Goal: Information Seeking & Learning: Understand process/instructions

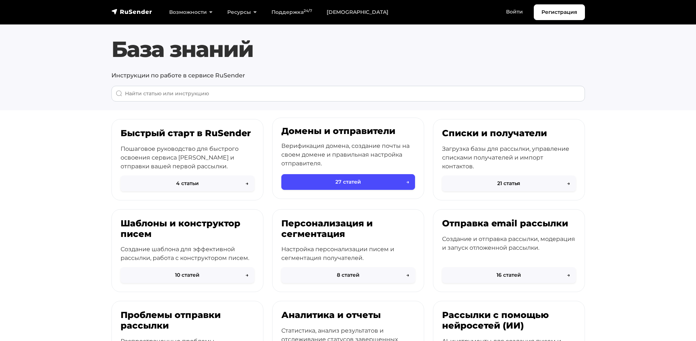
click at [329, 158] on p "Верификация домена, создание почты на своем домене и правильная настройка отпра…" at bounding box center [348, 155] width 134 height 26
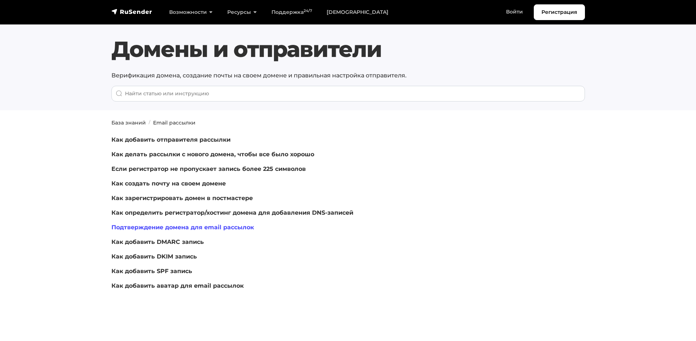
click at [185, 228] on link "Подтверждение домена для email рассылок" at bounding box center [182, 227] width 143 height 7
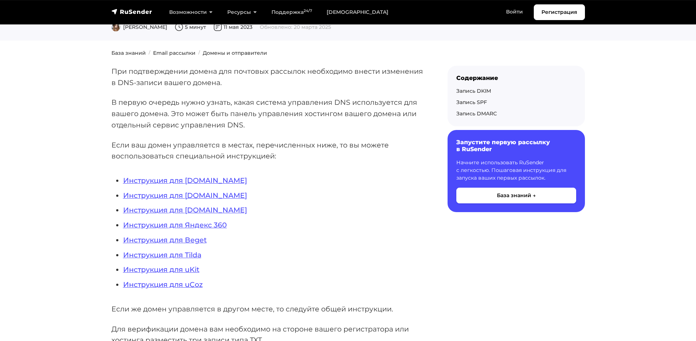
scroll to position [114, 0]
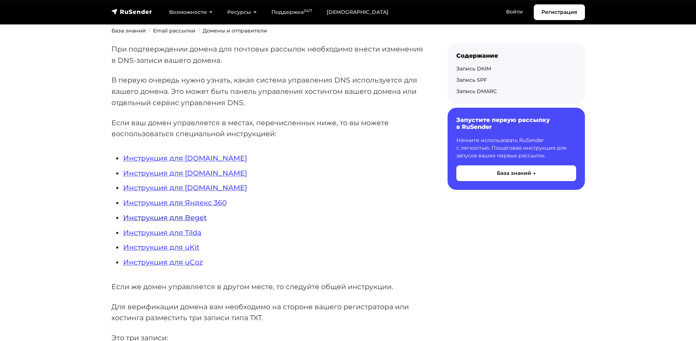
click at [203, 221] on link "Инструкция для Beget" at bounding box center [165, 217] width 84 height 9
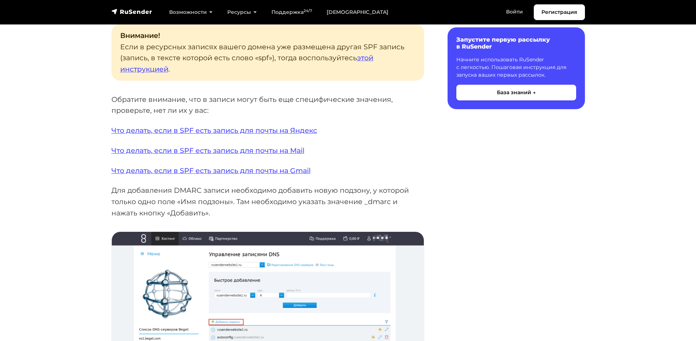
scroll to position [1035, 0]
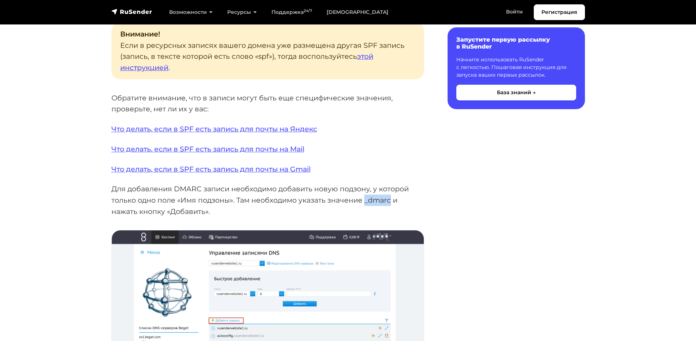
drag, startPoint x: 393, startPoint y: 201, endPoint x: 366, endPoint y: 200, distance: 27.1
click at [366, 200] on p "Для добавления DMARC записи необходимо добавить новую подзону, у которой только…" at bounding box center [267, 201] width 313 height 34
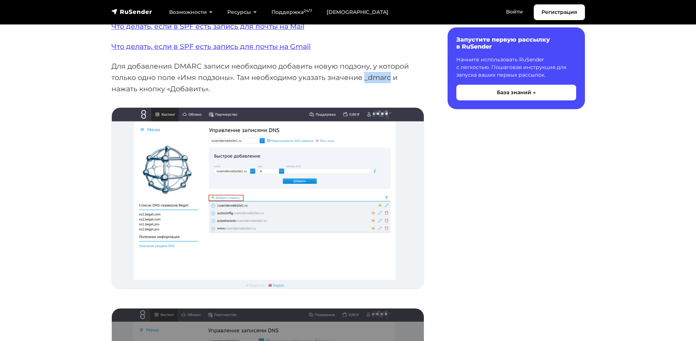
scroll to position [1159, 0]
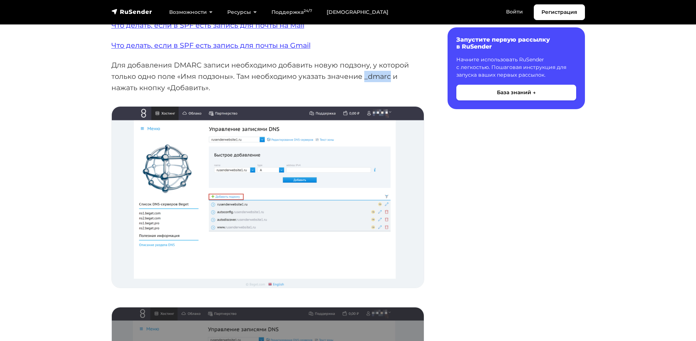
click at [234, 207] on img at bounding box center [268, 197] width 312 height 181
click at [230, 217] on img at bounding box center [268, 197] width 312 height 181
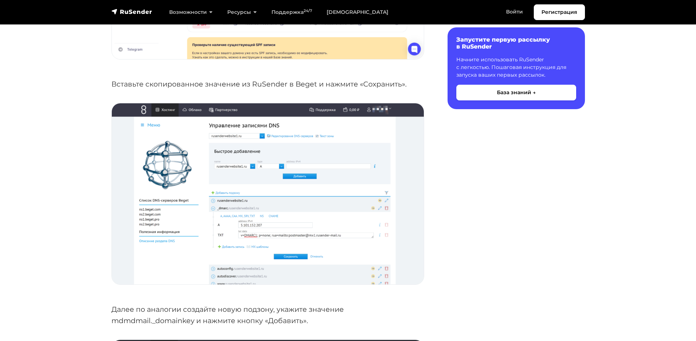
scroll to position [2060, 0]
